Goal: Task Accomplishment & Management: Manage account settings

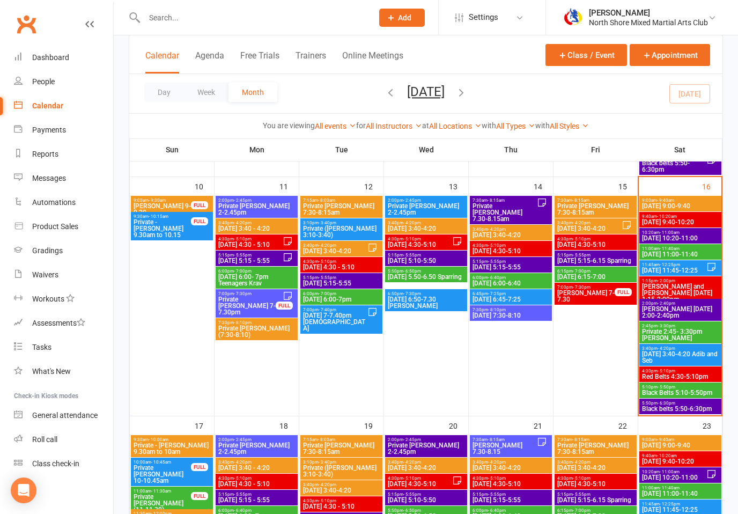
click at [674, 253] on span "[DATE] 11:00-11:40" at bounding box center [681, 254] width 78 height 6
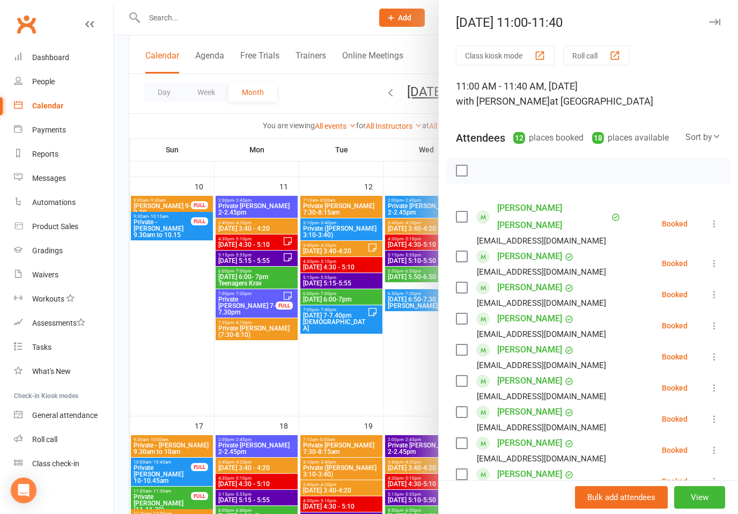
click at [462, 211] on label at bounding box center [461, 216] width 11 height 11
click at [463, 251] on label at bounding box center [461, 256] width 11 height 11
click at [460, 282] on label at bounding box center [461, 287] width 11 height 11
click at [461, 313] on label at bounding box center [461, 318] width 11 height 11
click at [462, 344] on label at bounding box center [461, 349] width 11 height 11
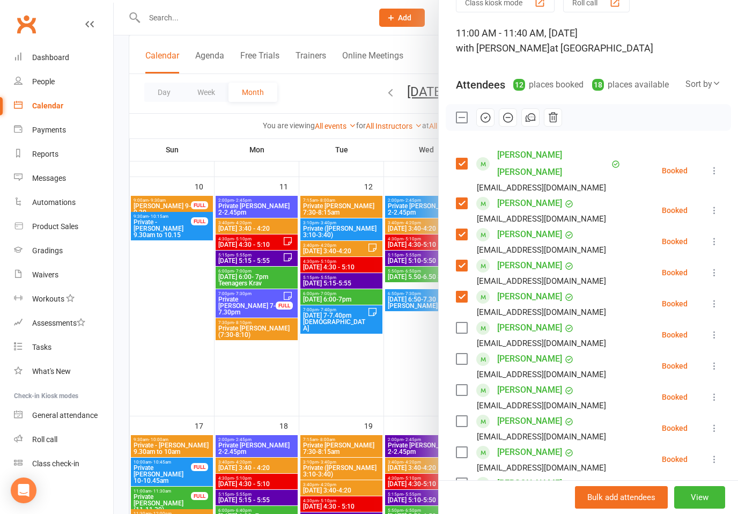
scroll to position [90, 0]
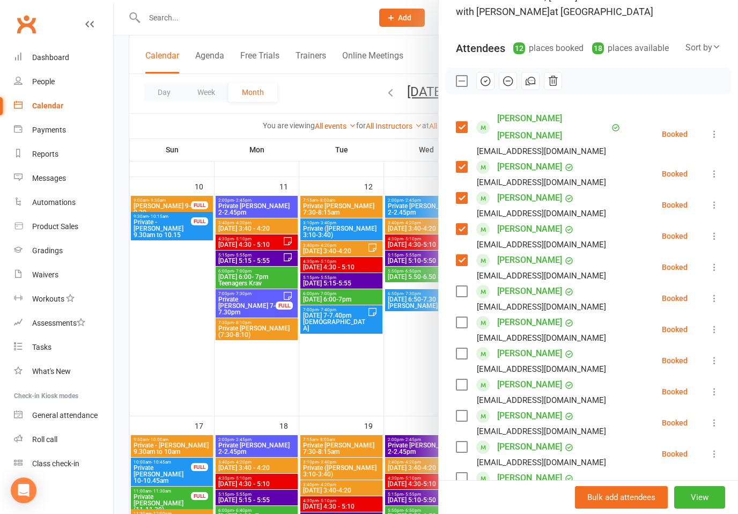
click at [462, 286] on label at bounding box center [461, 291] width 11 height 11
click at [461, 317] on label at bounding box center [461, 322] width 11 height 11
click at [462, 348] on label at bounding box center [461, 353] width 11 height 11
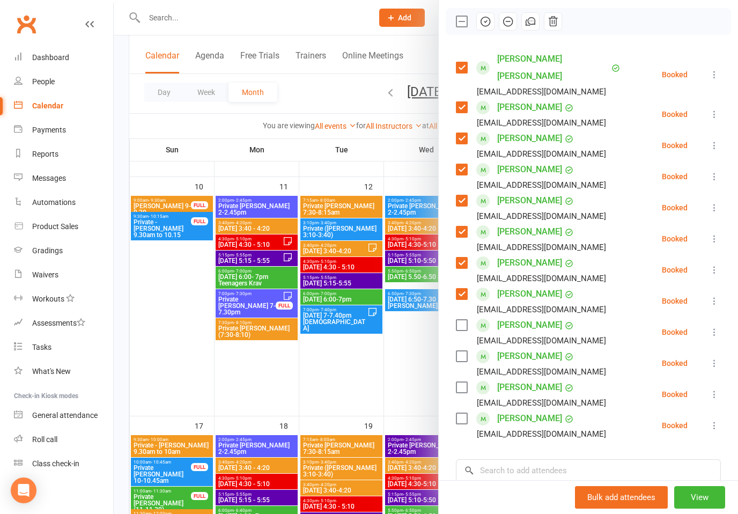
scroll to position [164, 0]
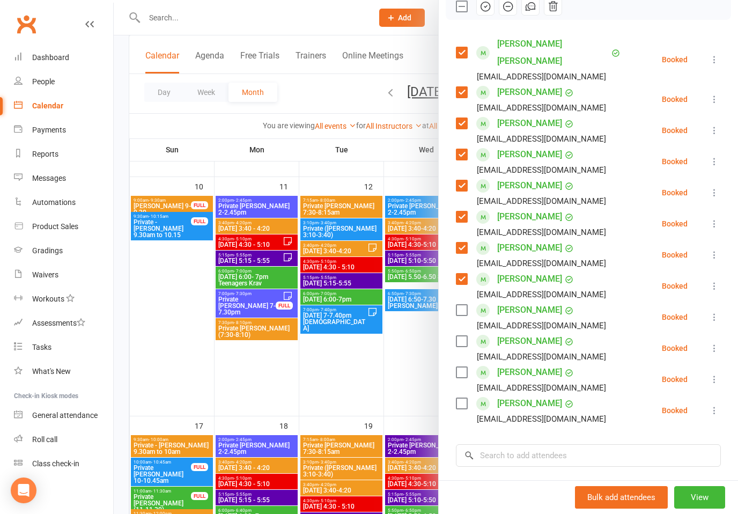
click at [460, 305] on label at bounding box center [461, 310] width 11 height 11
click at [459, 336] on label at bounding box center [461, 341] width 11 height 11
click at [462, 367] on label at bounding box center [461, 372] width 11 height 11
click at [461, 398] on label at bounding box center [461, 403] width 11 height 11
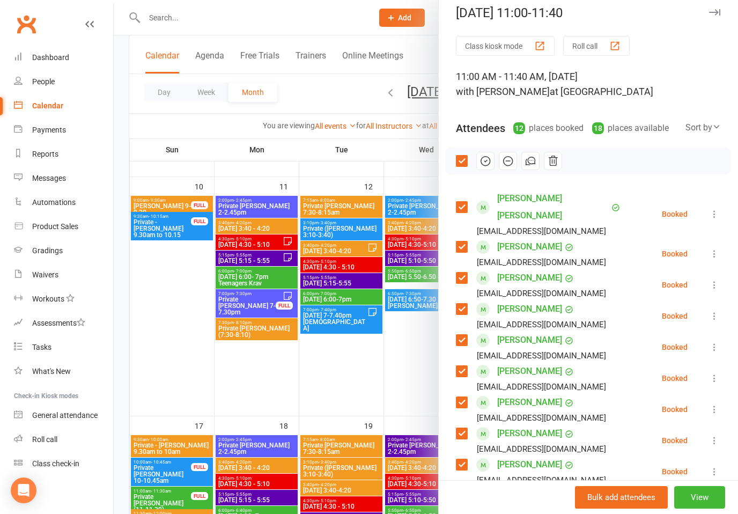
scroll to position [10, 0]
drag, startPoint x: 481, startPoint y: 159, endPoint x: 462, endPoint y: 276, distance: 117.9
click at [481, 159] on icon "button" at bounding box center [485, 161] width 9 height 9
